Goal: Information Seeking & Learning: Find specific fact

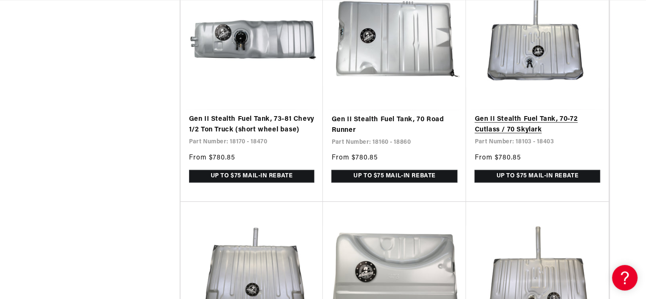
scroll to position [0, 336]
click at [549, 117] on link "Gen II Stealth Fuel Tank, 70-72 Cutlass / 70 Skylark" at bounding box center [537, 125] width 126 height 22
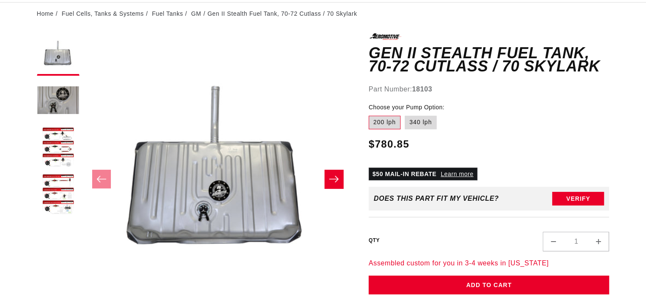
scroll to position [85, 0]
click at [433, 122] on label "340 lph" at bounding box center [421, 122] width 32 height 14
click at [405, 114] on input "340 lph" at bounding box center [405, 114] width 0 height 0
radio input "true"
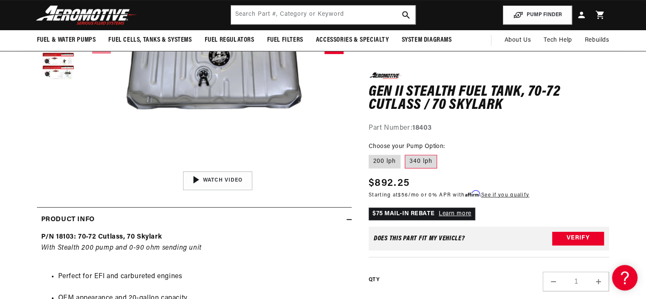
scroll to position [212, 0]
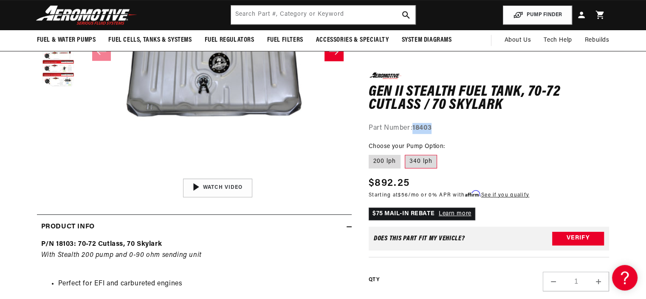
drag, startPoint x: 414, startPoint y: 128, endPoint x: 439, endPoint y: 127, distance: 25.1
click at [439, 127] on div "Part Number: 18403" at bounding box center [489, 127] width 241 height 11
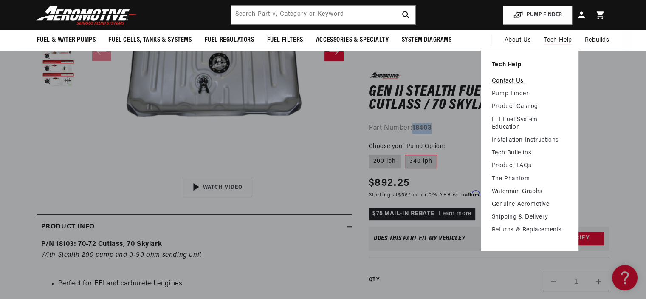
scroll to position [0, 0]
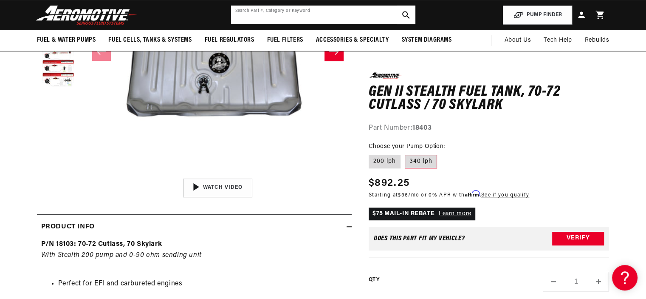
click at [313, 15] on input "text" at bounding box center [323, 15] width 184 height 19
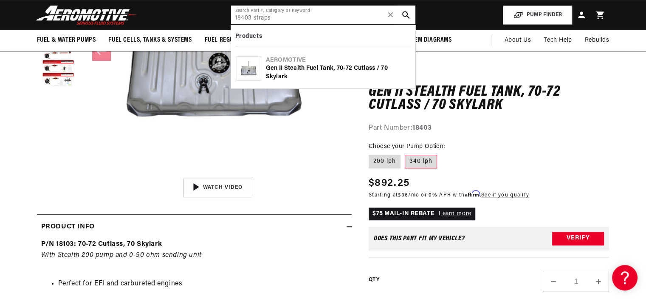
type input "18403 straps"
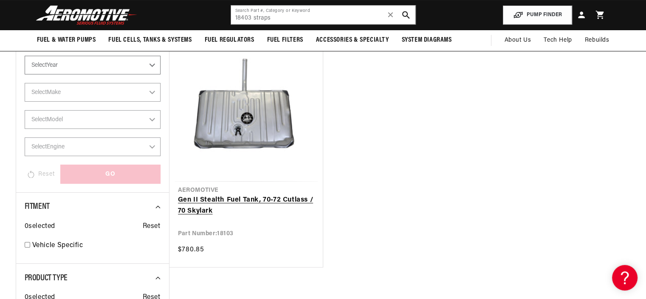
scroll to position [0, 336]
click at [284, 199] on link "Gen II Stealth Fuel Tank, 70-72 Cutlass / 70 Skylark" at bounding box center [246, 205] width 136 height 22
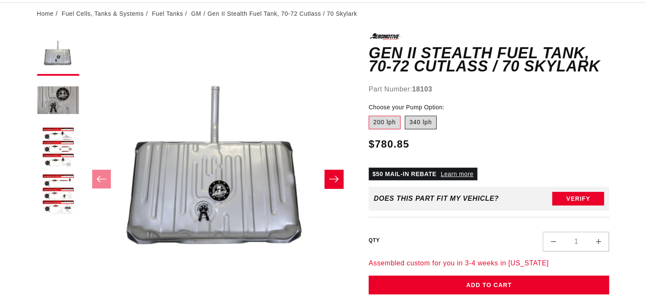
scroll to position [85, 0]
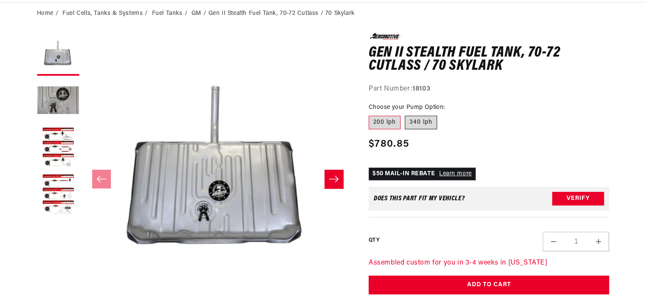
click at [429, 122] on label "340 lph" at bounding box center [421, 122] width 32 height 14
click at [405, 114] on input "340 lph" at bounding box center [405, 114] width 0 height 0
radio input "true"
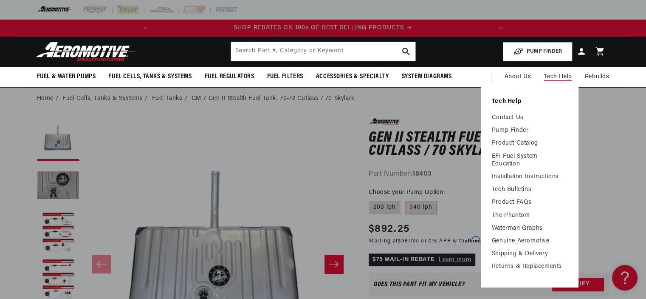
click at [559, 76] on span "Tech Help" at bounding box center [558, 76] width 28 height 9
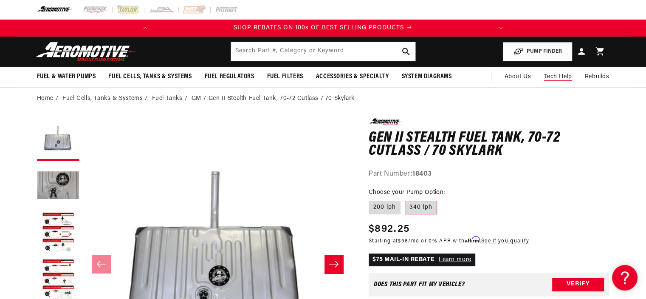
click at [559, 76] on span "Tech Help" at bounding box center [558, 76] width 28 height 9
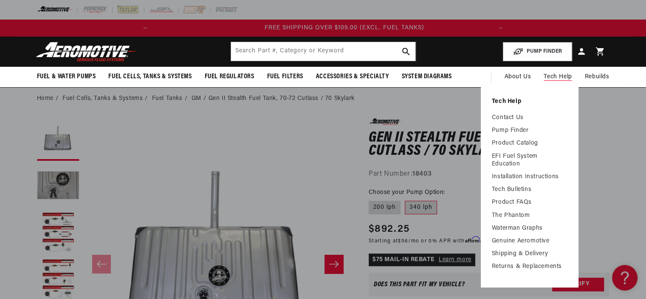
scroll to position [0, 336]
click at [511, 116] on link "Contact Us" at bounding box center [530, 118] width 76 height 8
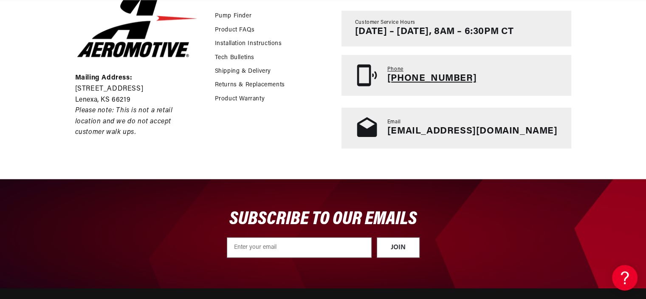
scroll to position [255, 0]
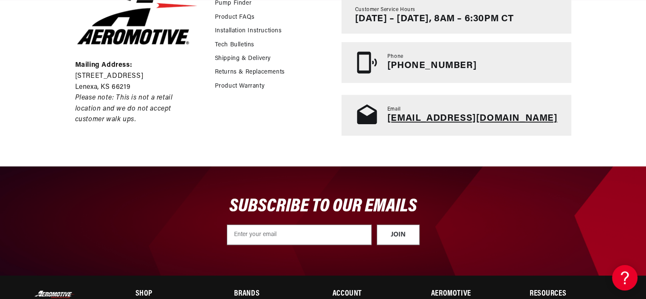
click at [517, 118] on link "[EMAIL_ADDRESS][DOMAIN_NAME]" at bounding box center [472, 118] width 170 height 10
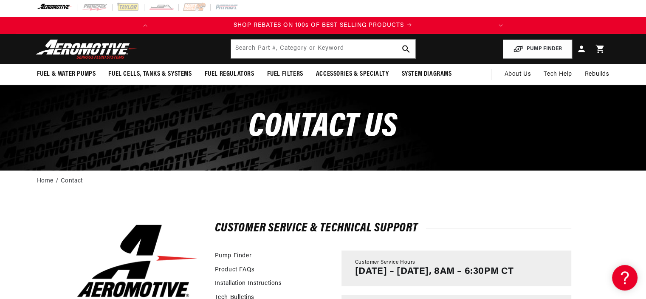
scroll to position [0, 0]
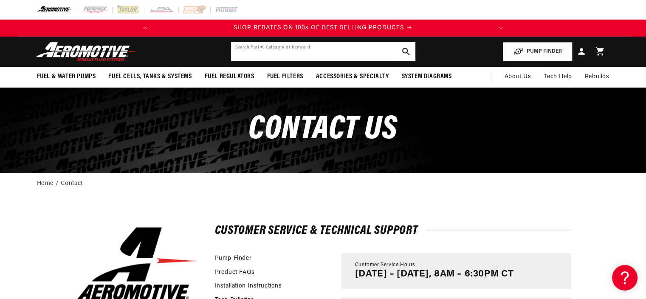
click at [301, 50] on input "text" at bounding box center [323, 51] width 184 height 19
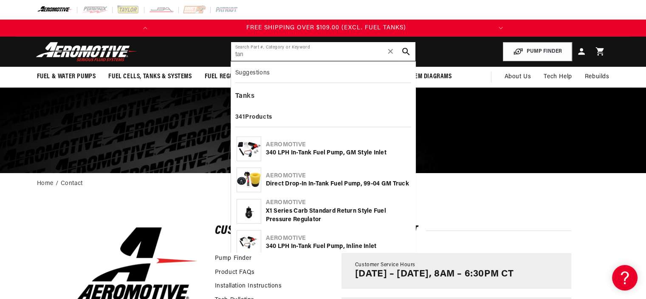
scroll to position [0, 336]
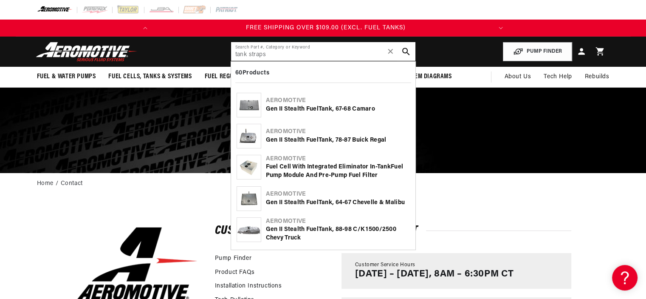
type input "tank straps"
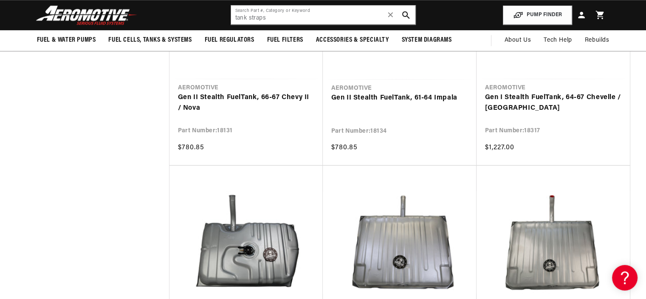
scroll to position [0, 78]
